Goal: Task Accomplishment & Management: Use online tool/utility

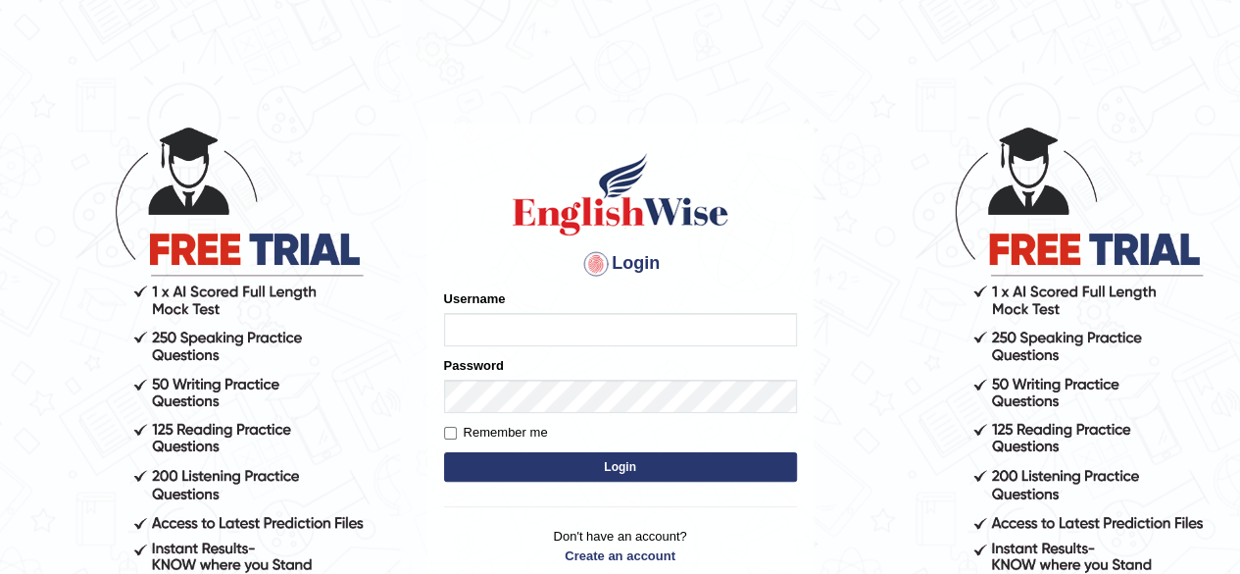
type input "[PERSON_NAME]"
click at [619, 464] on button "Login" at bounding box center [620, 466] width 353 height 29
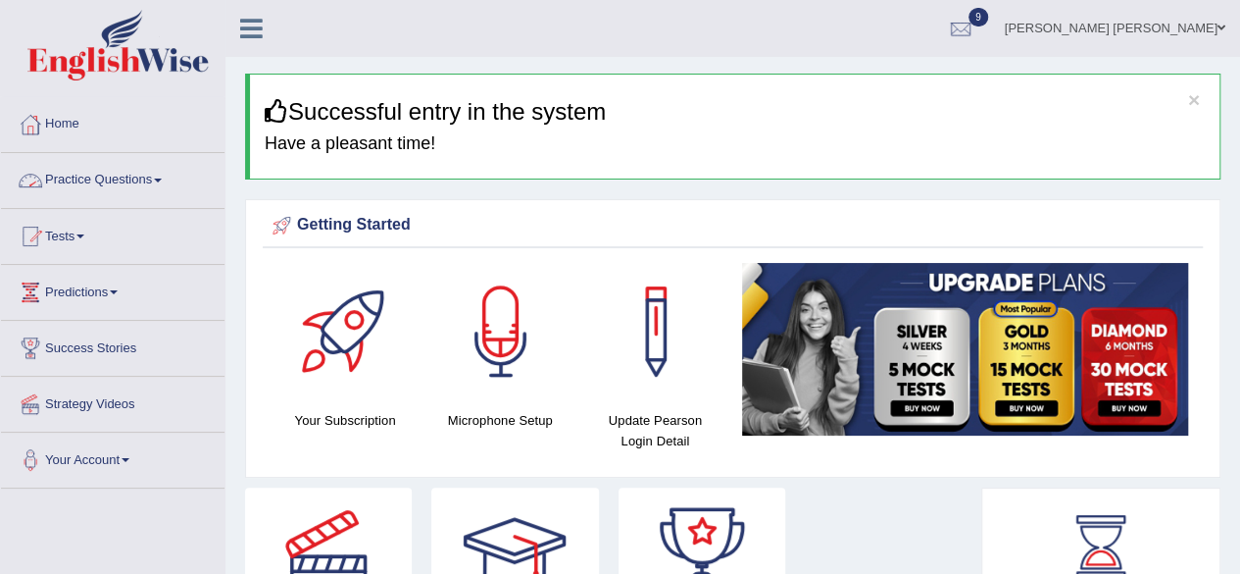
click at [157, 177] on link "Practice Questions" at bounding box center [113, 177] width 224 height 49
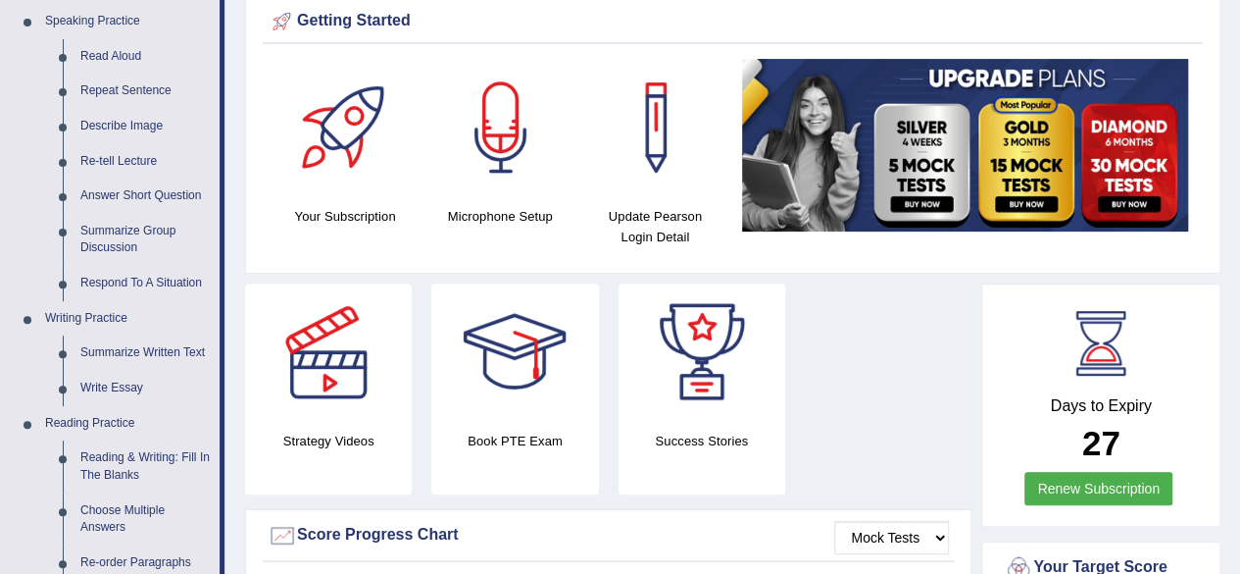
scroll to position [196, 0]
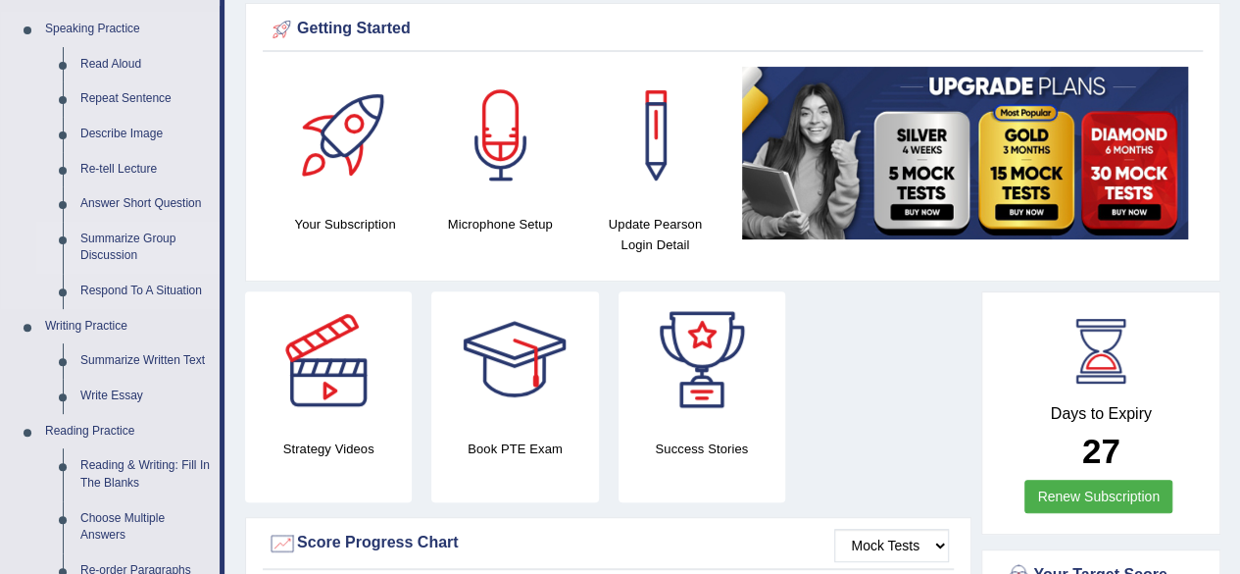
click at [124, 238] on link "Summarize Group Discussion" at bounding box center [146, 248] width 148 height 52
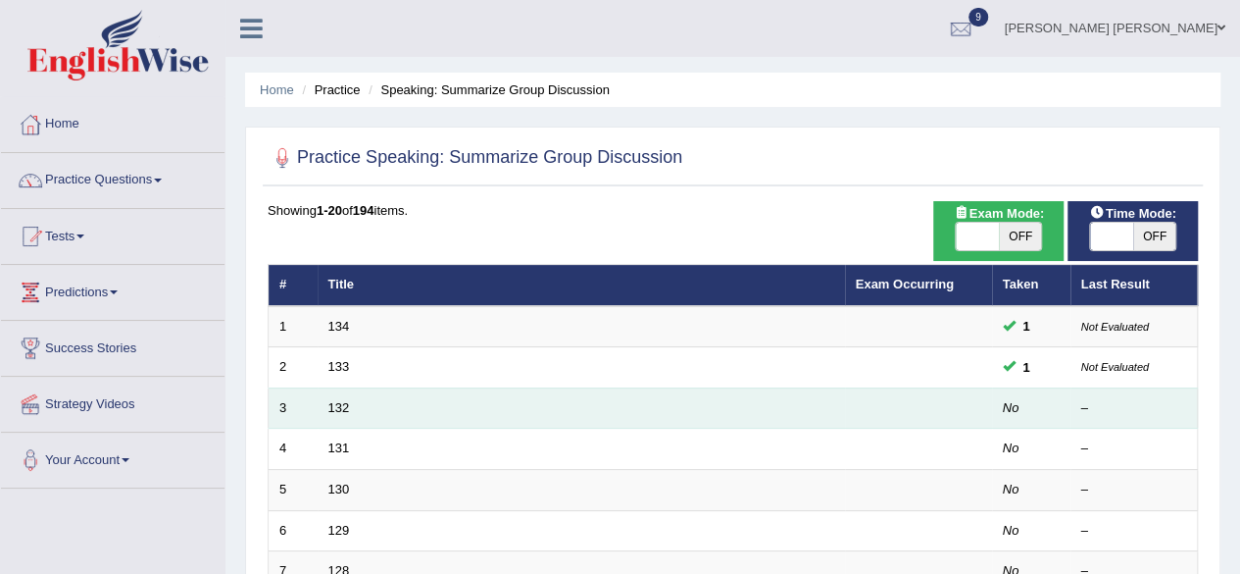
click at [352, 411] on td "132" at bounding box center [581, 407] width 527 height 41
click at [344, 409] on link "132" at bounding box center [339, 407] width 22 height 15
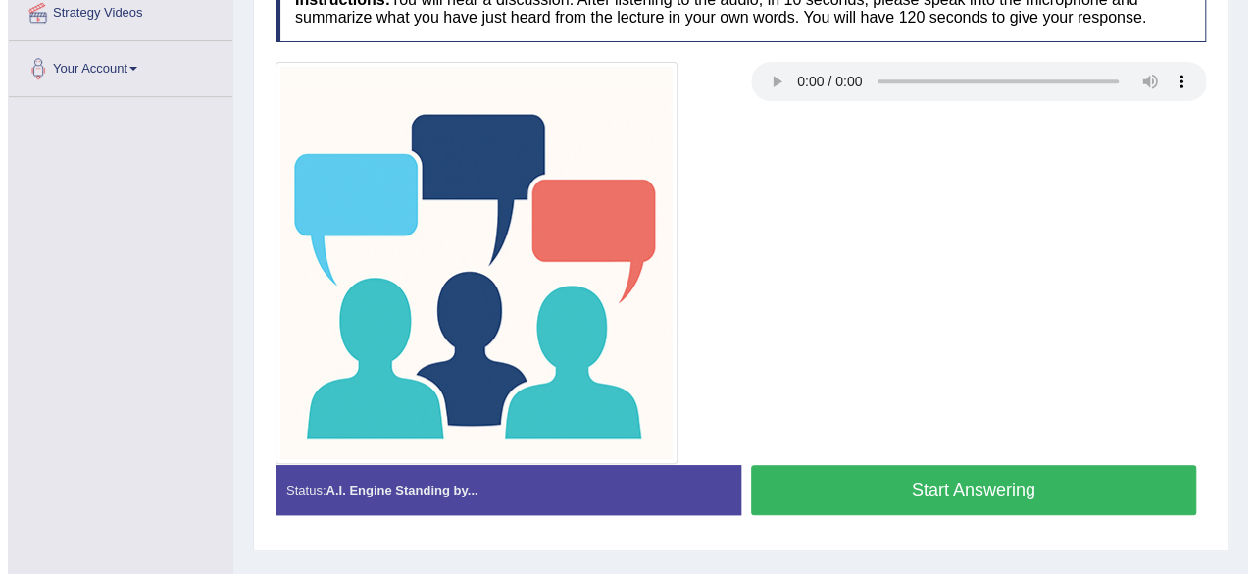
scroll to position [392, 0]
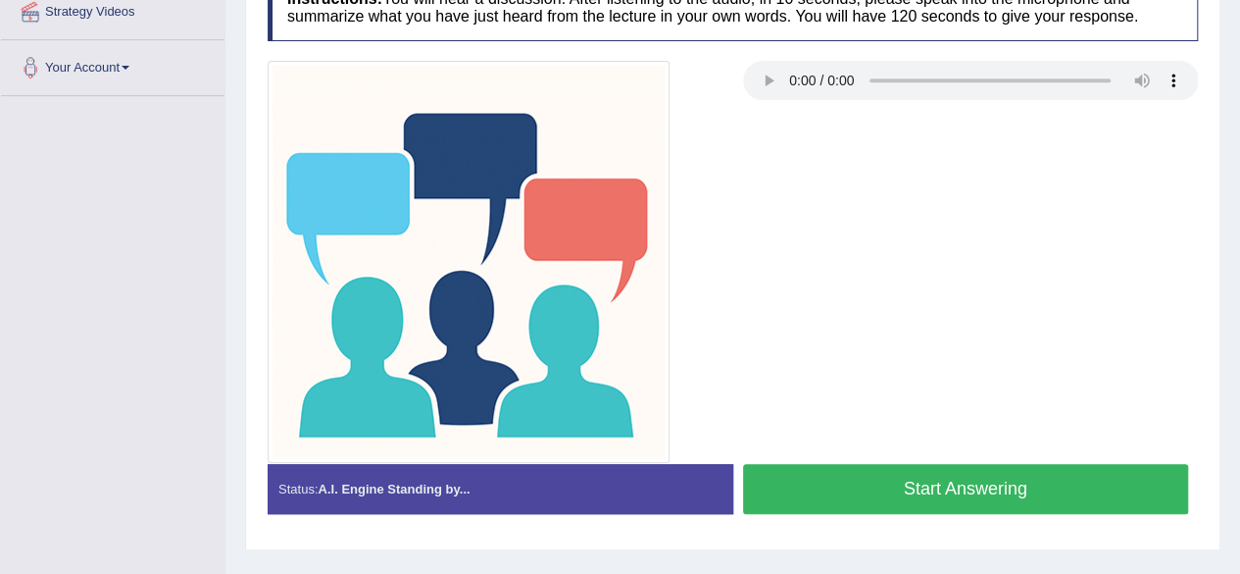
click at [894, 472] on button "Start Answering" at bounding box center [966, 489] width 446 height 50
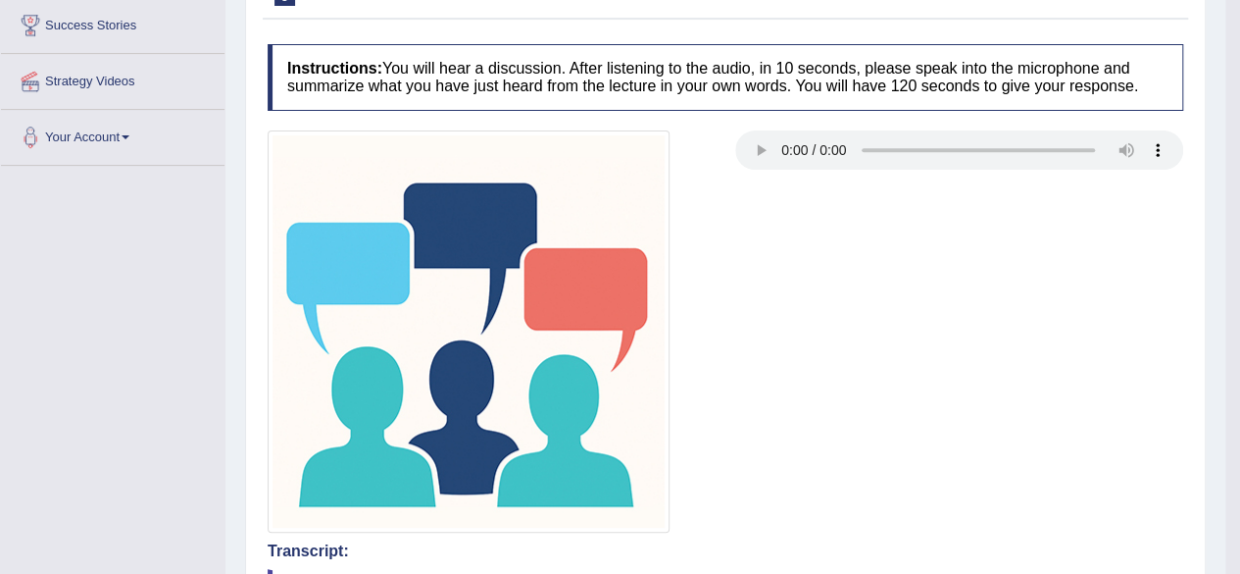
scroll to position [253, 0]
